Goal: Task Accomplishment & Management: Use online tool/utility

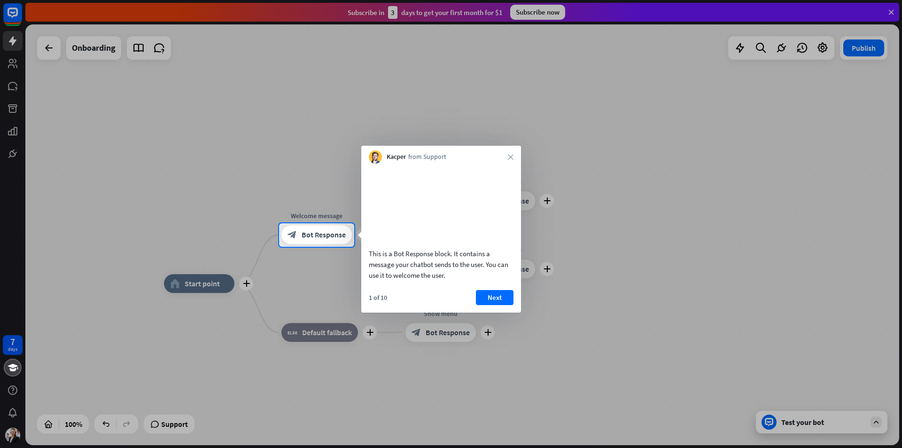
click at [618, 192] on div at bounding box center [451, 111] width 902 height 223
click at [502, 305] on button "Next" at bounding box center [495, 297] width 38 height 15
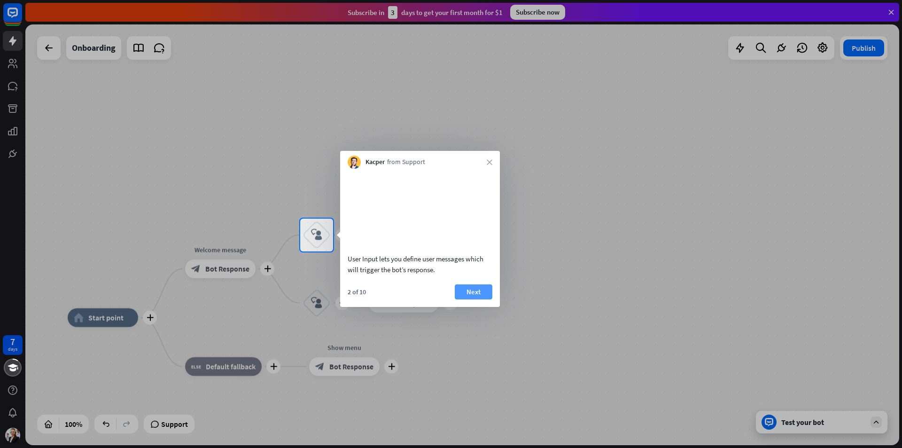
click at [483, 299] on button "Next" at bounding box center [474, 291] width 38 height 15
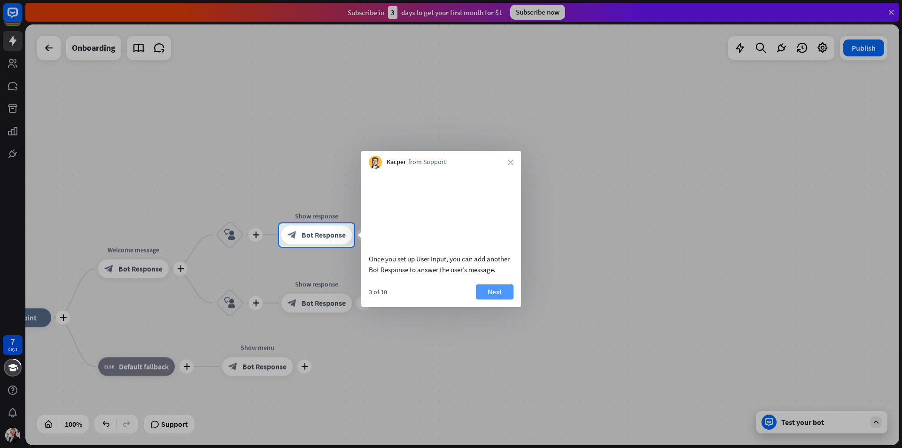
click at [495, 299] on button "Next" at bounding box center [495, 291] width 38 height 15
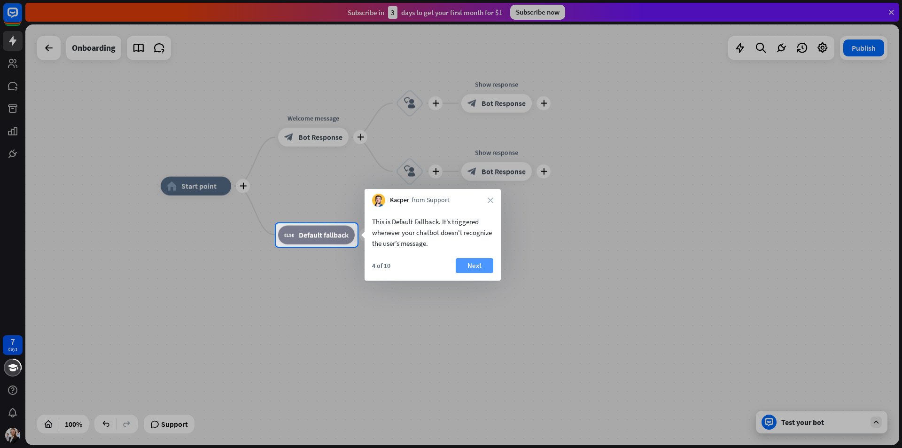
click at [463, 268] on button "Next" at bounding box center [475, 265] width 38 height 15
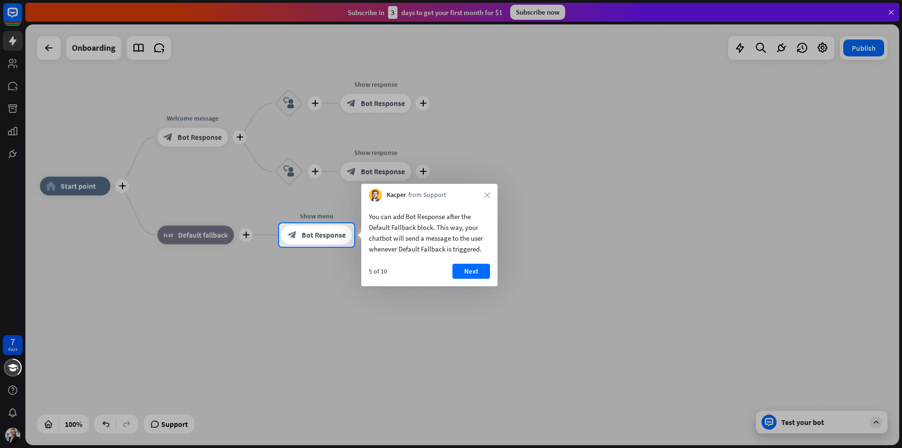
click at [474, 268] on button "Next" at bounding box center [471, 270] width 38 height 15
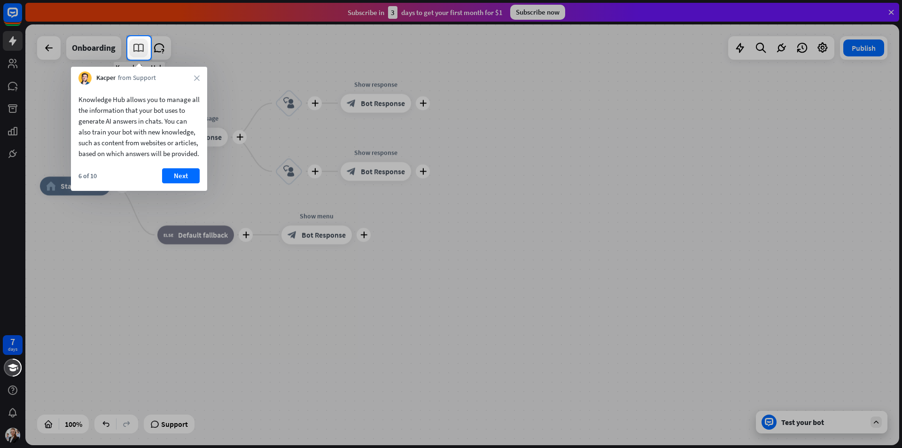
click at [142, 50] on icon at bounding box center [138, 48] width 12 height 12
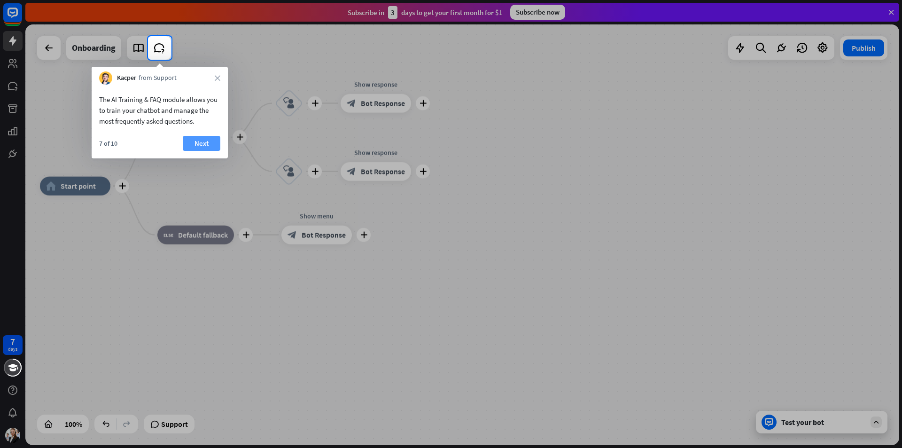
click at [198, 139] on button "Next" at bounding box center [202, 143] width 38 height 15
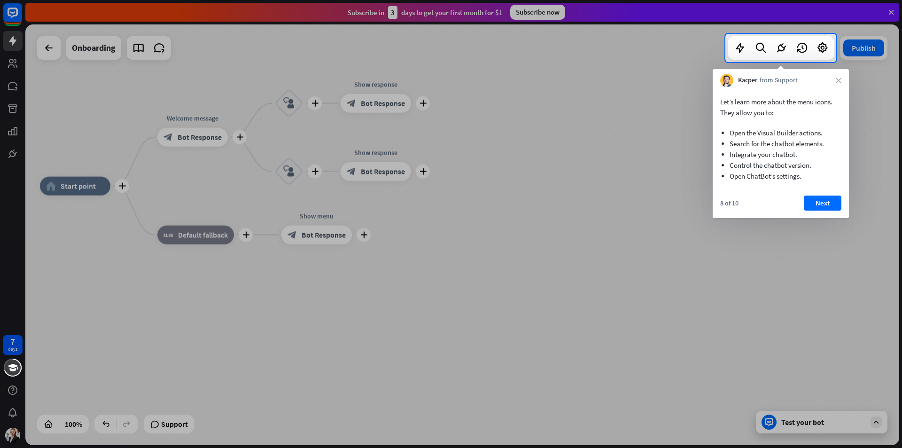
drag, startPoint x: 153, startPoint y: 41, endPoint x: 672, endPoint y: 126, distance: 525.3
click at [173, 56] on div at bounding box center [362, 48] width 725 height 28
drag, startPoint x: 789, startPoint y: 44, endPoint x: 819, endPoint y: 98, distance: 61.6
click at [791, 46] on div at bounding box center [781, 47] width 106 height 23
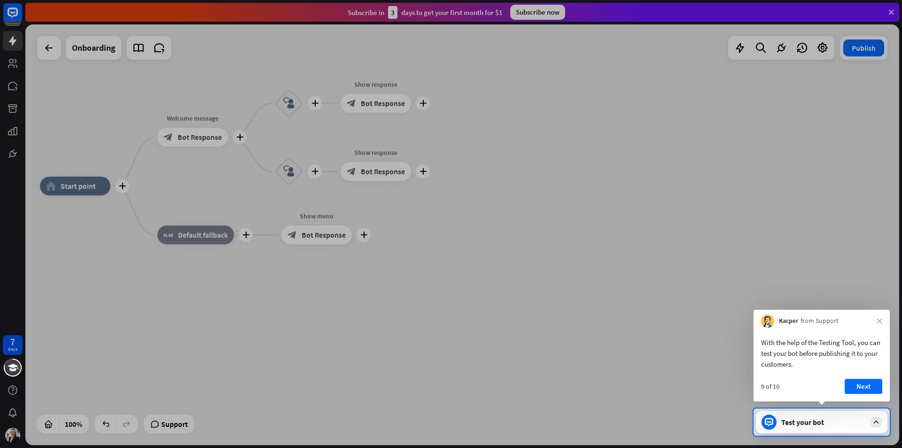
click at [836, 428] on div "Test your bot" at bounding box center [821, 421] width 131 height 23
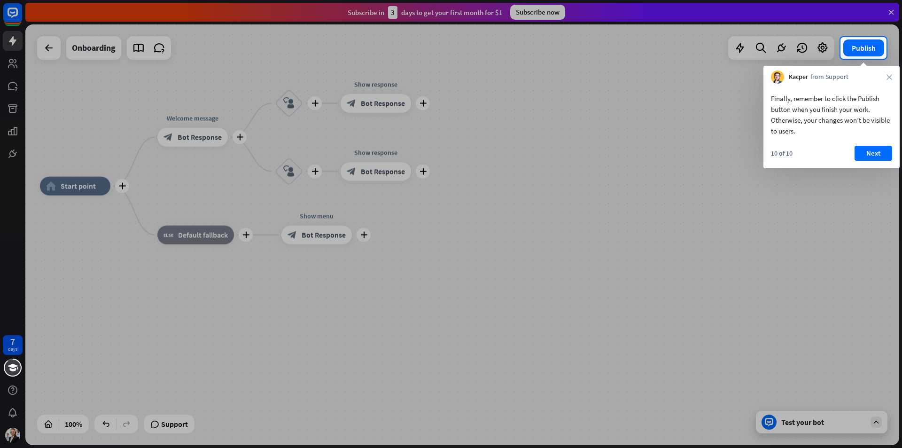
click at [836, 428] on div at bounding box center [451, 253] width 902 height 389
click at [876, 157] on button "Next" at bounding box center [873, 153] width 38 height 15
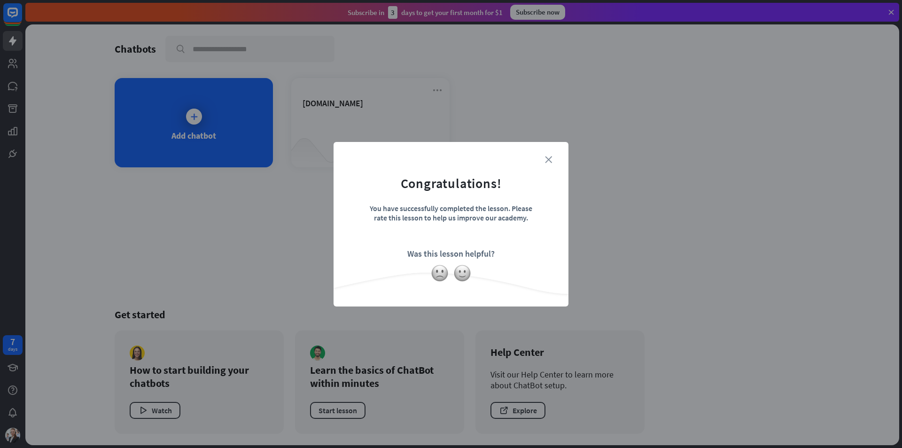
click at [551, 157] on icon "close" at bounding box center [548, 159] width 7 height 7
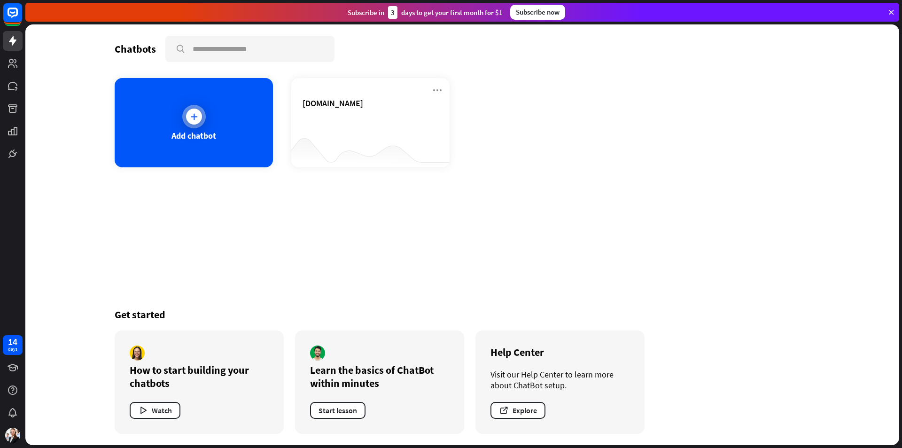
click at [184, 124] on div "Add chatbot" at bounding box center [194, 122] width 158 height 89
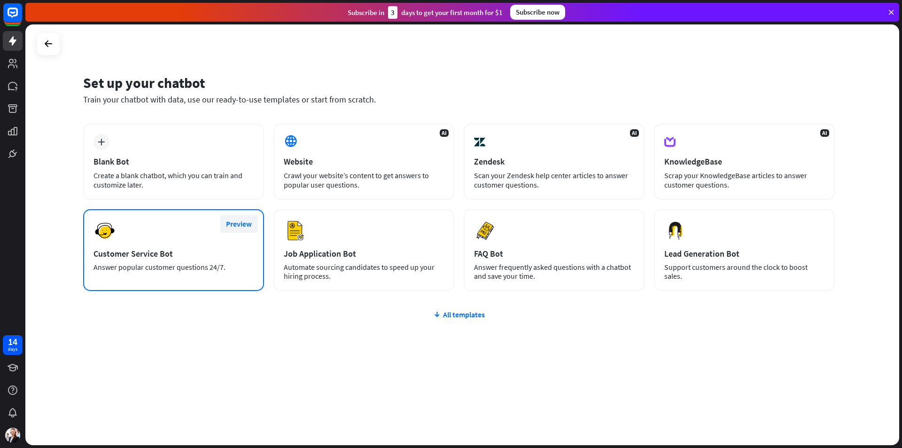
click at [240, 224] on button "Preview" at bounding box center [239, 223] width 38 height 17
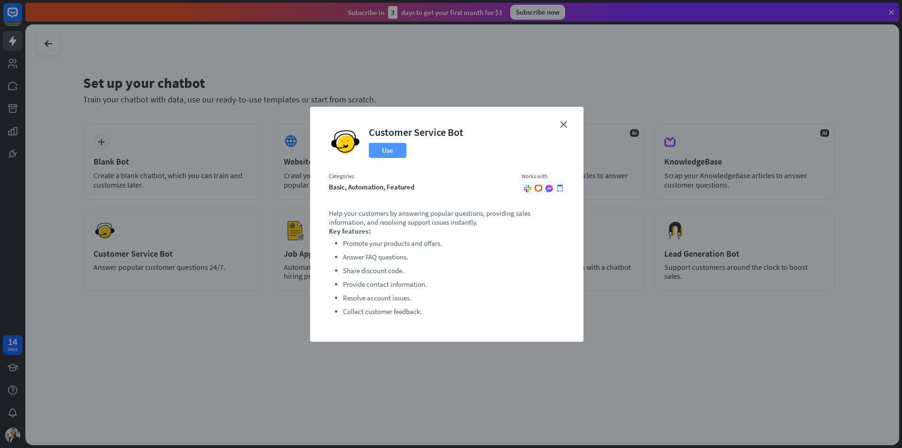
click at [398, 150] on button "Use" at bounding box center [388, 150] width 38 height 15
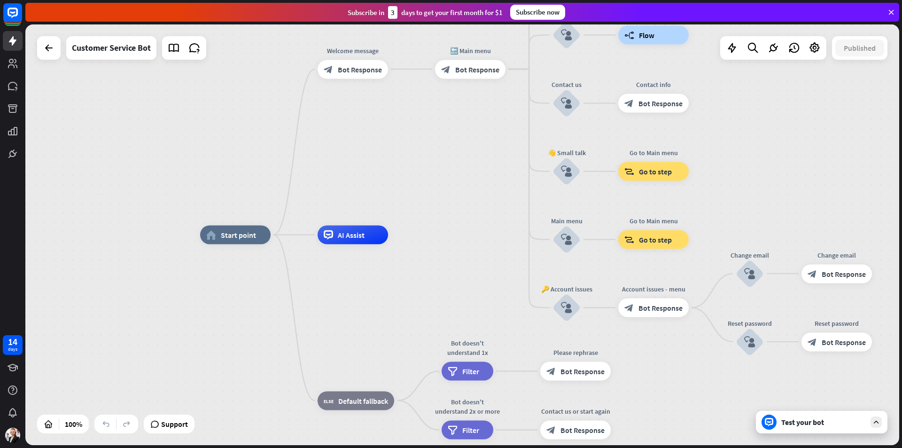
click at [232, 205] on div "home_2 Start point Welcome message block_bot_response Bot Response 🔙 Main menu …" at bounding box center [461, 234] width 873 height 420
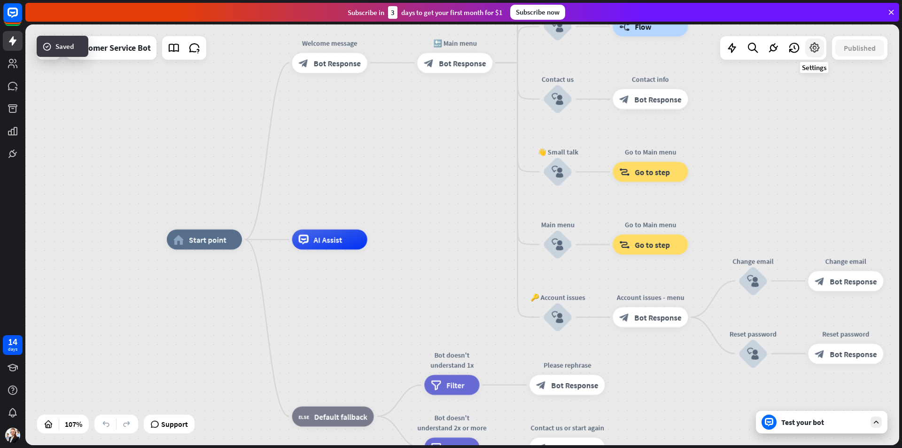
drag, startPoint x: 773, startPoint y: 51, endPoint x: 819, endPoint y: 46, distance: 45.3
click at [819, 46] on div at bounding box center [773, 47] width 106 height 23
click at [819, 46] on icon at bounding box center [814, 48] width 12 height 12
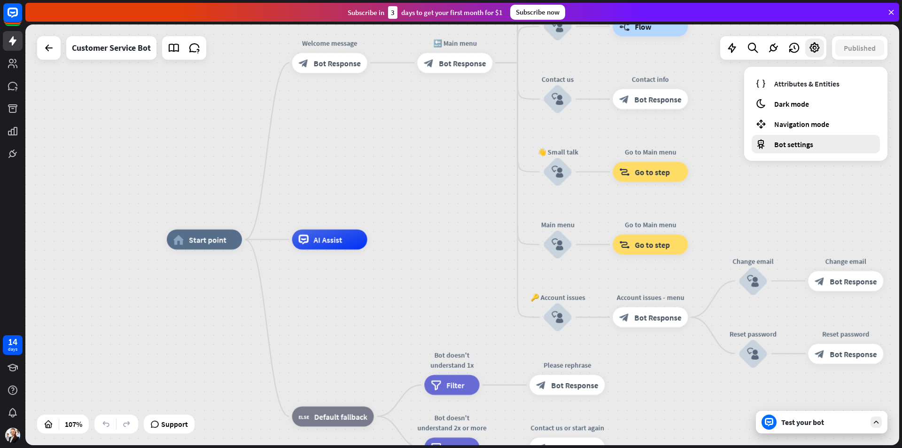
click at [831, 145] on div "Bot settings" at bounding box center [815, 144] width 128 height 18
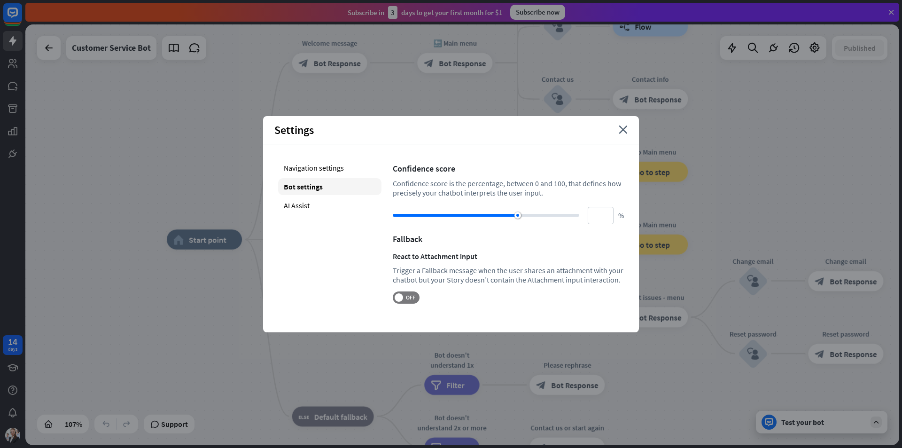
type input "**"
drag, startPoint x: 516, startPoint y: 214, endPoint x: 519, endPoint y: 209, distance: 5.4
click at [519, 209] on div "** %" at bounding box center [508, 215] width 231 height 17
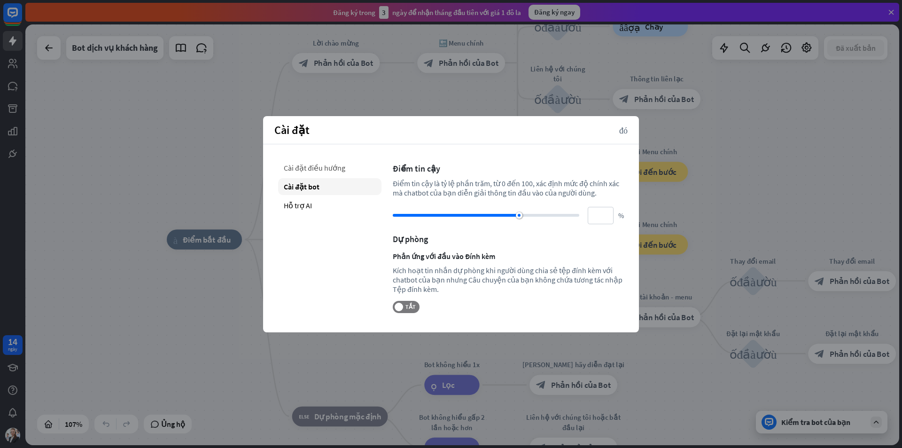
click at [329, 171] on font "Cài đặt điều hướng" at bounding box center [315, 167] width 62 height 9
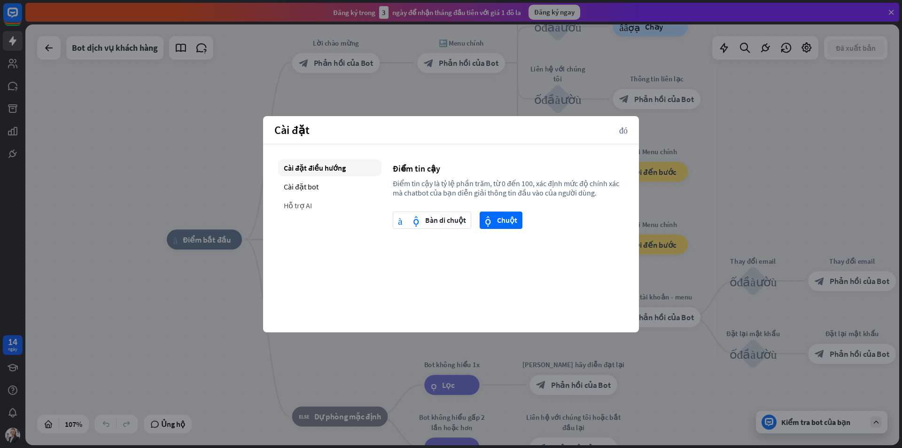
click at [310, 201] on font "Hỗ trợ AI" at bounding box center [298, 205] width 28 height 9
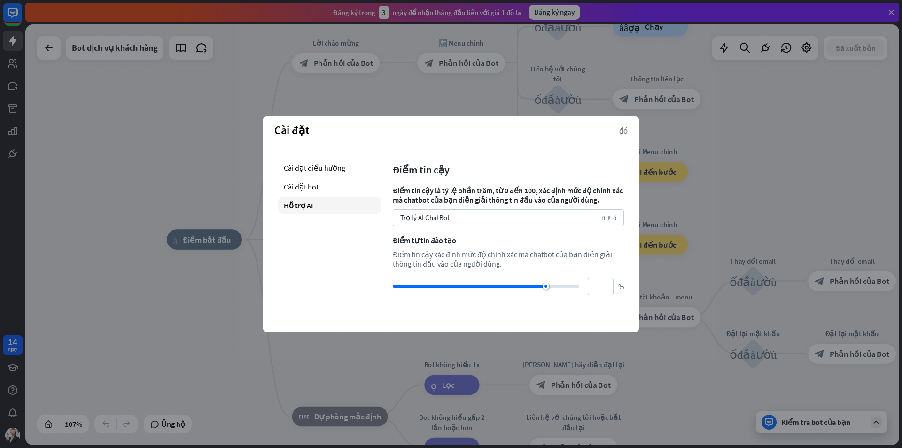
drag, startPoint x: 558, startPoint y: 287, endPoint x: 570, endPoint y: 286, distance: 11.7
click at [570, 286] on div at bounding box center [486, 286] width 186 height 3
click at [569, 286] on div at bounding box center [486, 286] width 186 height 3
click at [573, 286] on div at bounding box center [486, 286] width 186 height 3
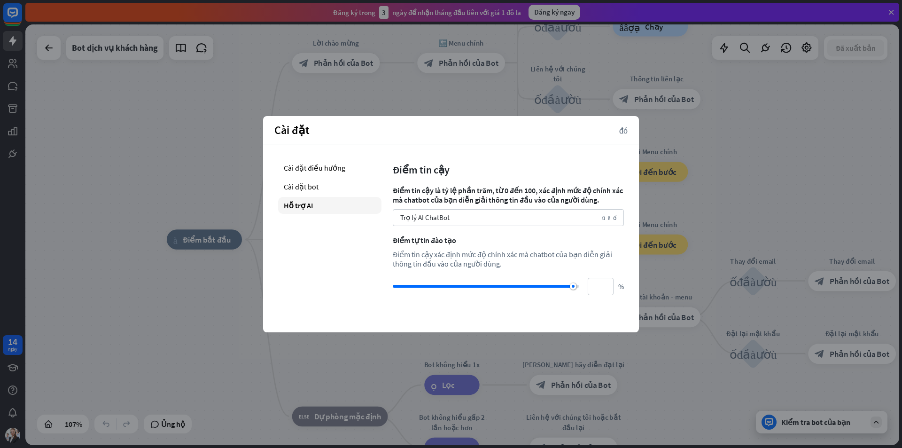
click at [573, 286] on div at bounding box center [573, 286] width 7 height 7
type input "***"
drag, startPoint x: 574, startPoint y: 287, endPoint x: 585, endPoint y: 284, distance: 11.6
click at [587, 285] on div "*** %" at bounding box center [508, 286] width 231 height 17
click at [332, 169] on font "Cài đặt điều hướng" at bounding box center [315, 167] width 62 height 9
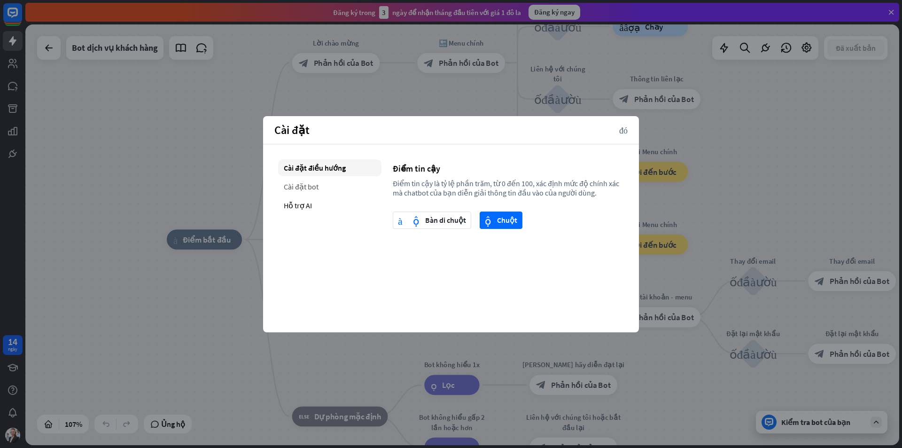
click at [327, 187] on div "Cài đặt bot" at bounding box center [329, 186] width 103 height 17
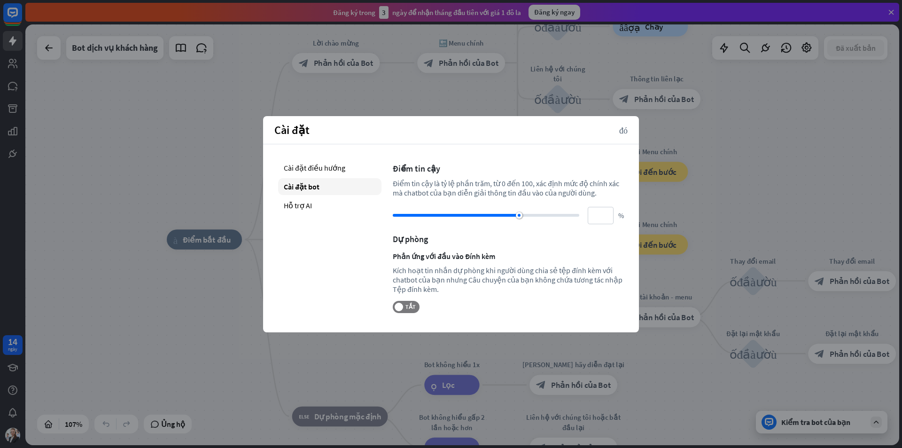
drag, startPoint x: 522, startPoint y: 217, endPoint x: 616, endPoint y: 214, distance: 94.4
click at [612, 225] on div "Điểm tin cậy Điểm tin cậy là tỷ lệ phần trăm, từ 0 đến 100, xác định mức độ chí…" at bounding box center [508, 236] width 231 height 154
click at [738, 131] on div "nhà_2 Điểm bắt đầu Lời chào mừng block_bot_response Phản hồi của Bot 🔙 Menu chí…" at bounding box center [461, 234] width 873 height 420
click at [623, 124] on div "Cài đặt đóng" at bounding box center [451, 130] width 376 height 28
click at [627, 131] on div "Cài đặt đóng" at bounding box center [451, 130] width 376 height 28
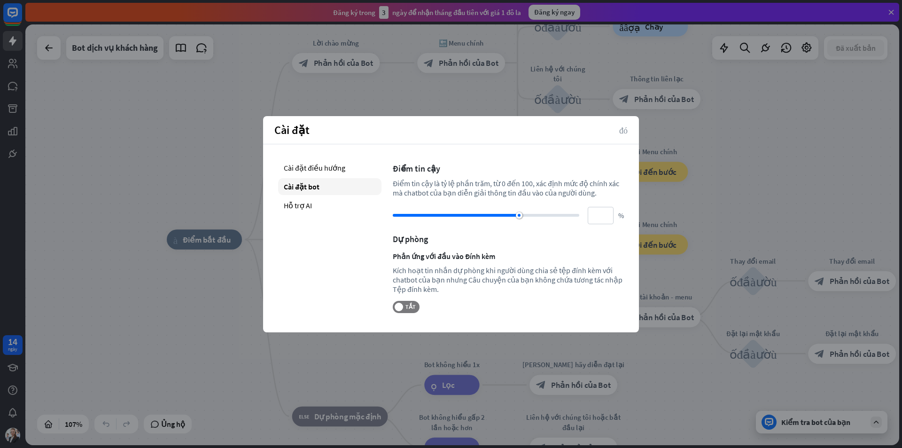
click at [626, 131] on font "đóng" at bounding box center [623, 129] width 8 height 8
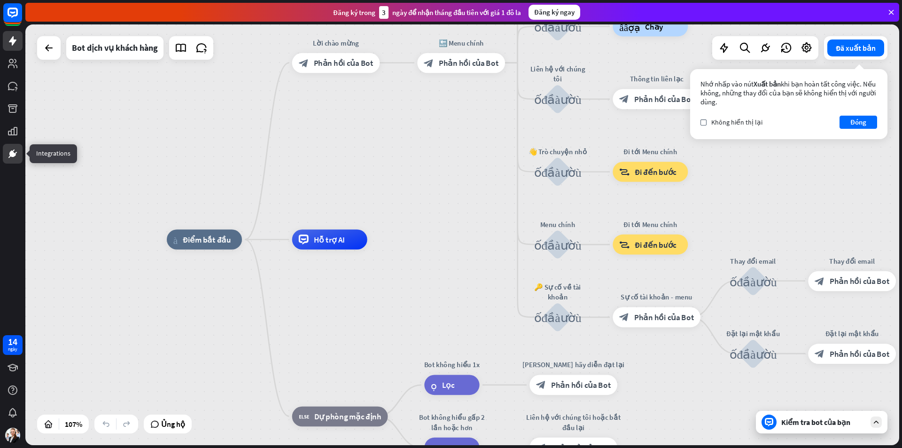
drag, startPoint x: 13, startPoint y: 9, endPoint x: 11, endPoint y: 151, distance: 141.4
click at [7, 152] on div at bounding box center [12, 81] width 25 height 163
click at [16, 428] on img at bounding box center [12, 434] width 15 height 15
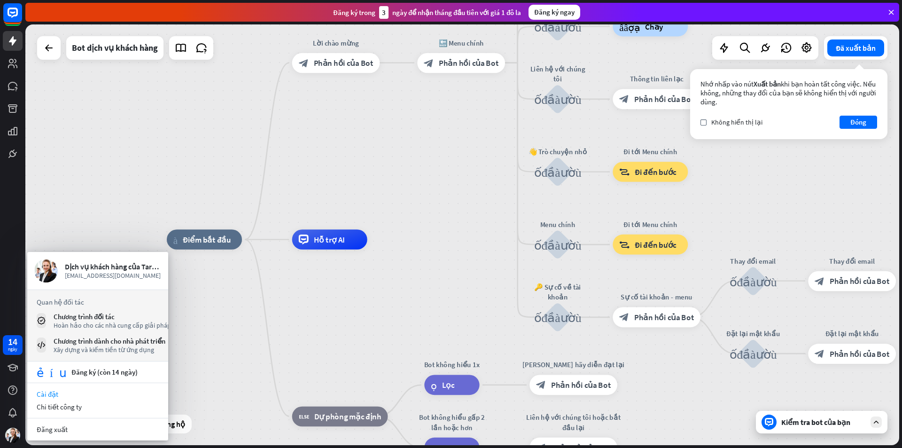
click at [65, 392] on link "Cài đặt" at bounding box center [97, 393] width 141 height 13
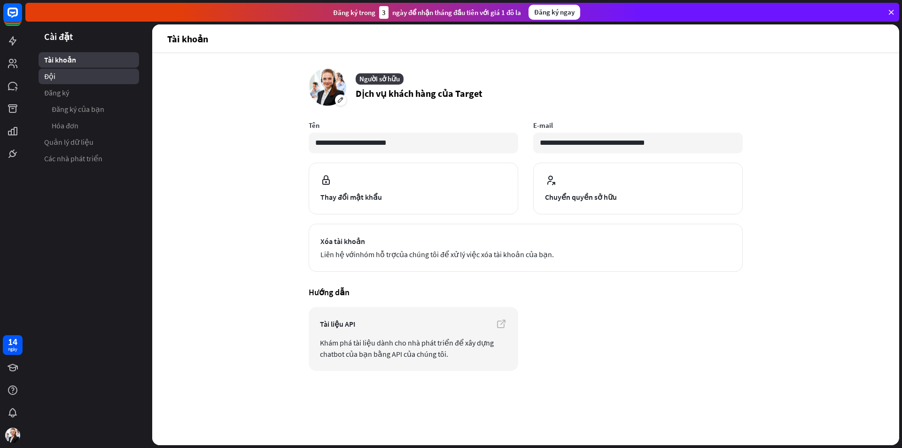
click at [72, 77] on link "Đội" at bounding box center [89, 76] width 100 height 15
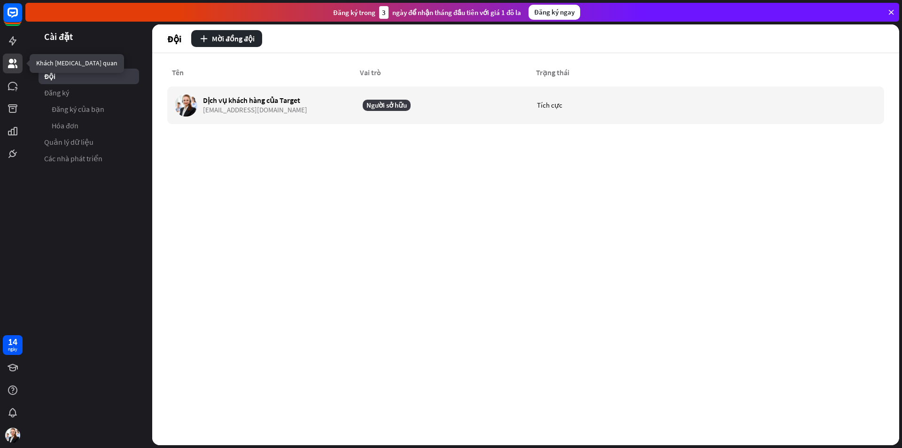
click at [11, 62] on icon at bounding box center [12, 63] width 9 height 9
